Goal: Task Accomplishment & Management: Use online tool/utility

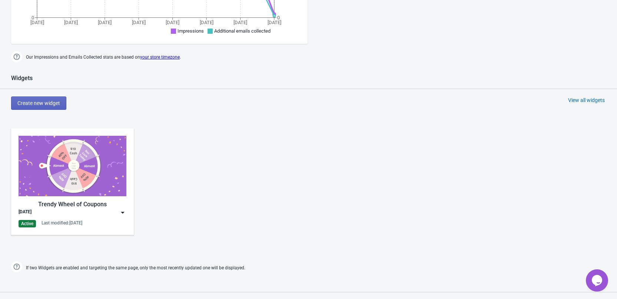
scroll to position [333, 0]
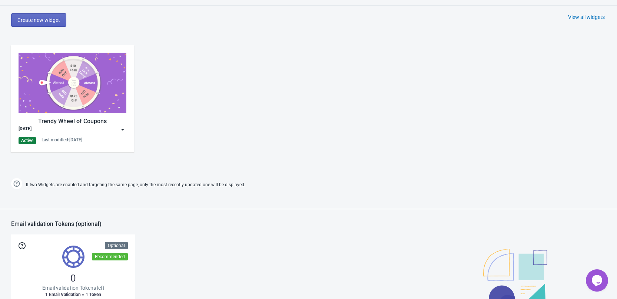
click at [123, 130] on img at bounding box center [122, 129] width 7 height 7
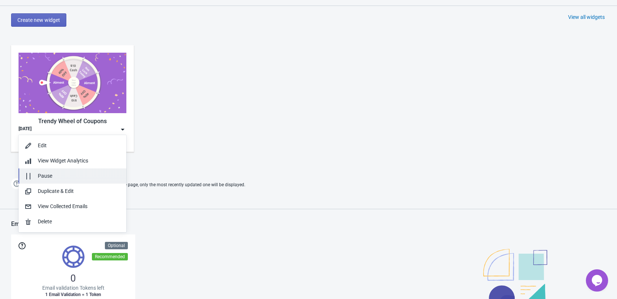
click at [49, 176] on div "Pause" at bounding box center [79, 176] width 83 height 8
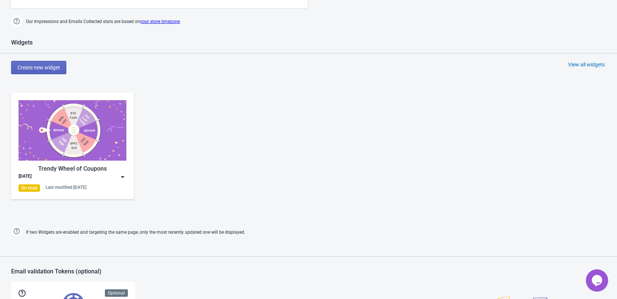
scroll to position [296, 0]
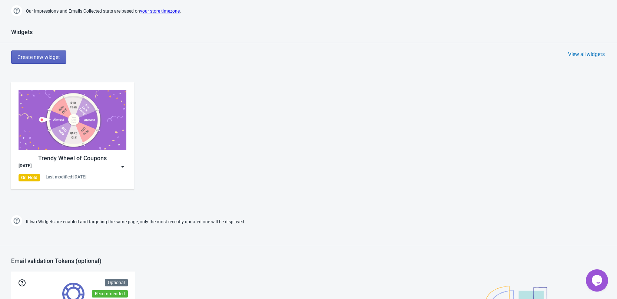
click at [125, 164] on img at bounding box center [122, 166] width 7 height 7
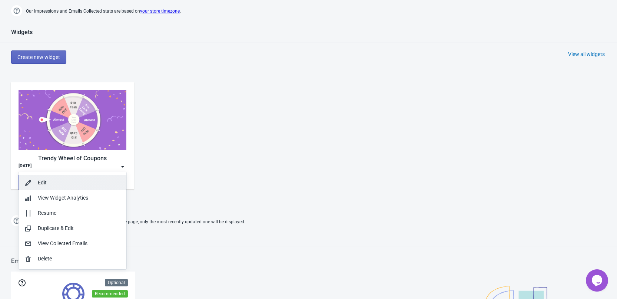
click at [44, 181] on div "Edit" at bounding box center [79, 183] width 83 height 8
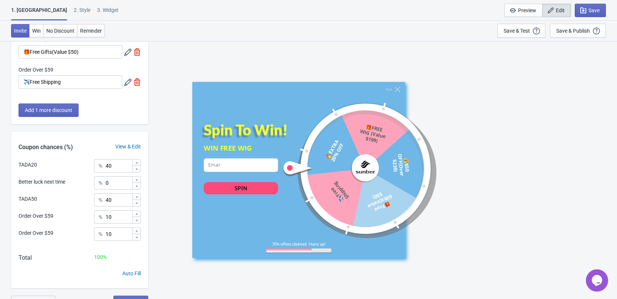
scroll to position [143, 0]
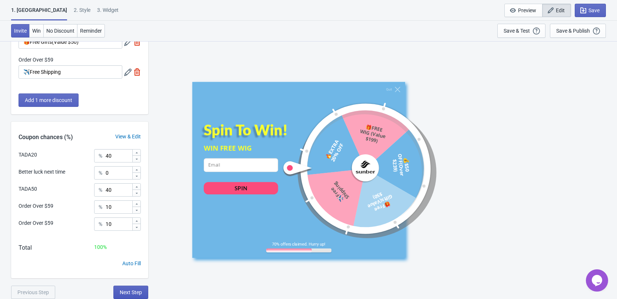
click at [134, 293] on span "Next Step" at bounding box center [131, 292] width 22 height 6
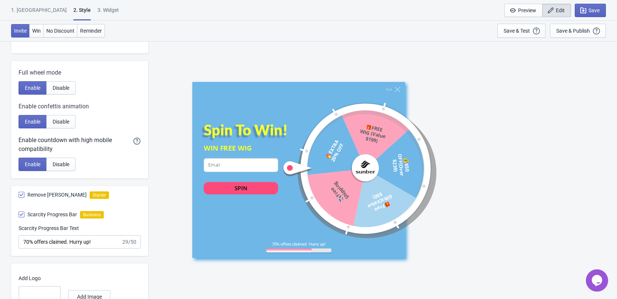
scroll to position [384, 0]
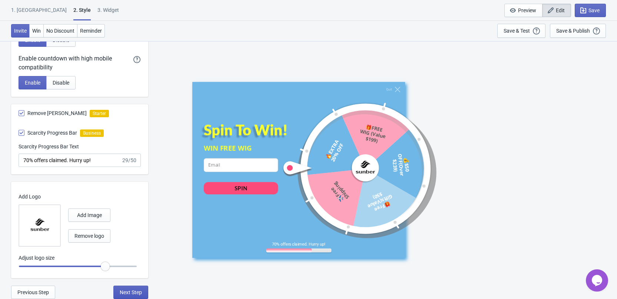
click at [130, 291] on span "Next Step" at bounding box center [131, 292] width 22 height 6
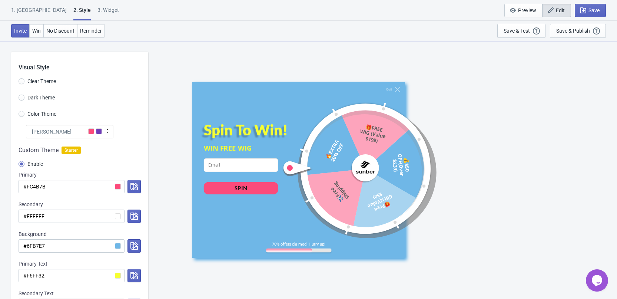
select select "once"
select select "left"
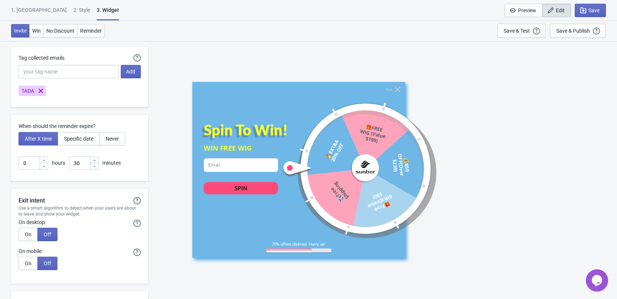
scroll to position [1867, 0]
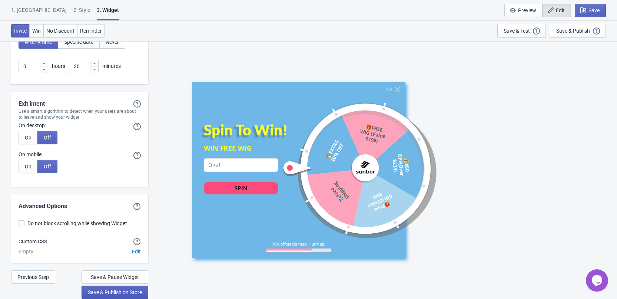
click at [119, 292] on span "Save & Publish on Store" at bounding box center [115, 292] width 54 height 6
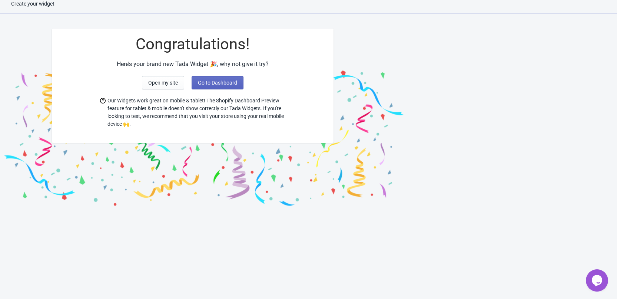
scroll to position [7, 0]
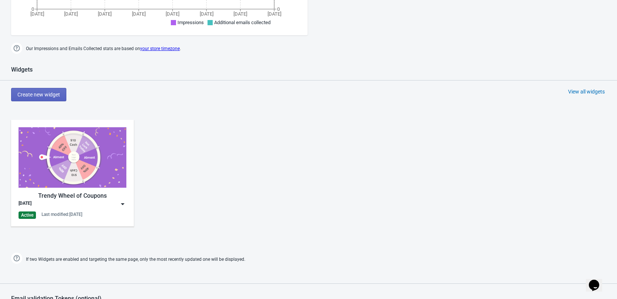
scroll to position [333, 0]
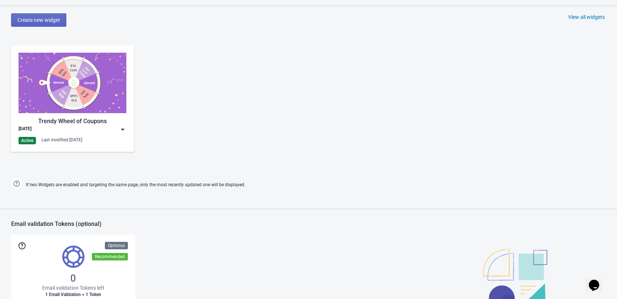
click at [119, 129] on img at bounding box center [122, 129] width 7 height 7
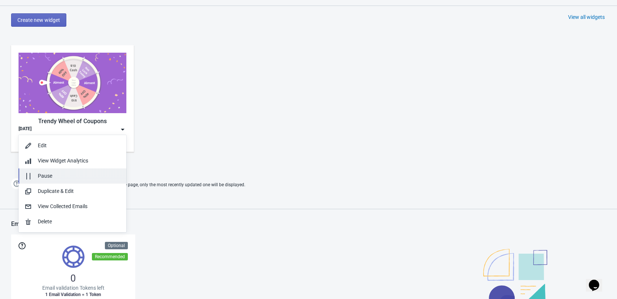
click at [43, 175] on div "Pause" at bounding box center [79, 176] width 83 height 8
